Goal: Navigation & Orientation: Find specific page/section

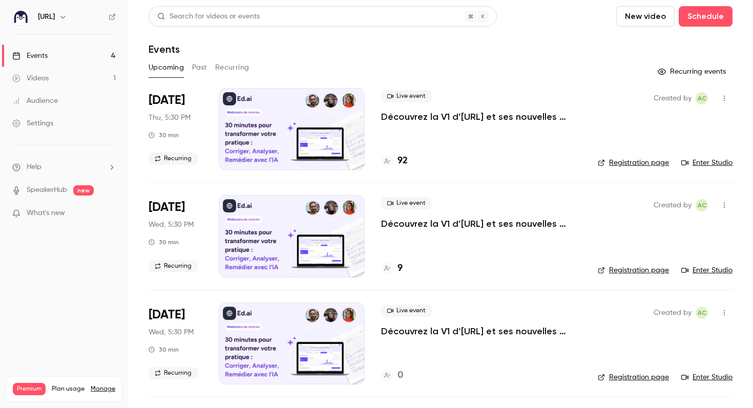
click at [110, 15] on icon at bounding box center [112, 17] width 6 height 6
click at [112, 11] on div "[URL]" at bounding box center [63, 16] width 103 height 17
click at [113, 18] on icon at bounding box center [112, 16] width 7 height 7
click at [700, 164] on link "Enter Studio" at bounding box center [706, 163] width 51 height 10
click at [402, 161] on h4 "102" at bounding box center [404, 161] width 14 height 14
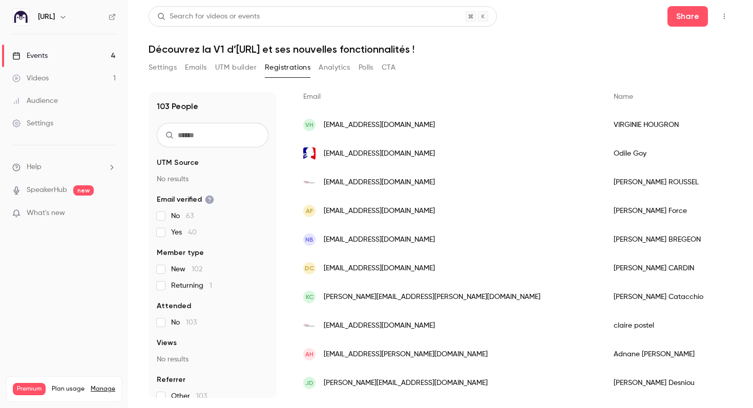
scroll to position [36, 0]
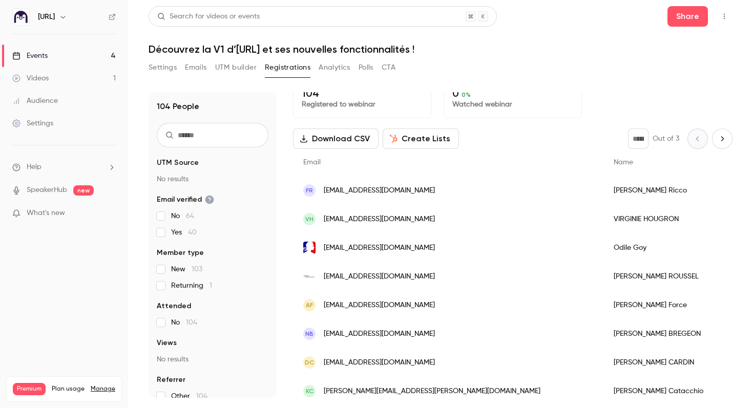
scroll to position [14, 0]
click at [53, 55] on link "Events 4" at bounding box center [64, 56] width 128 height 23
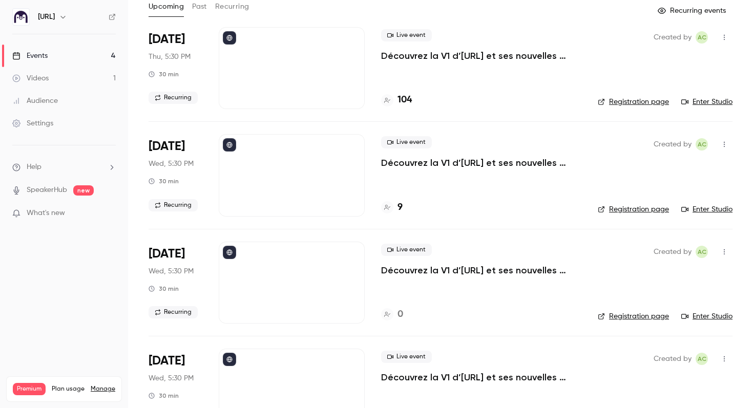
scroll to position [102, 0]
